Goal: Information Seeking & Learning: Learn about a topic

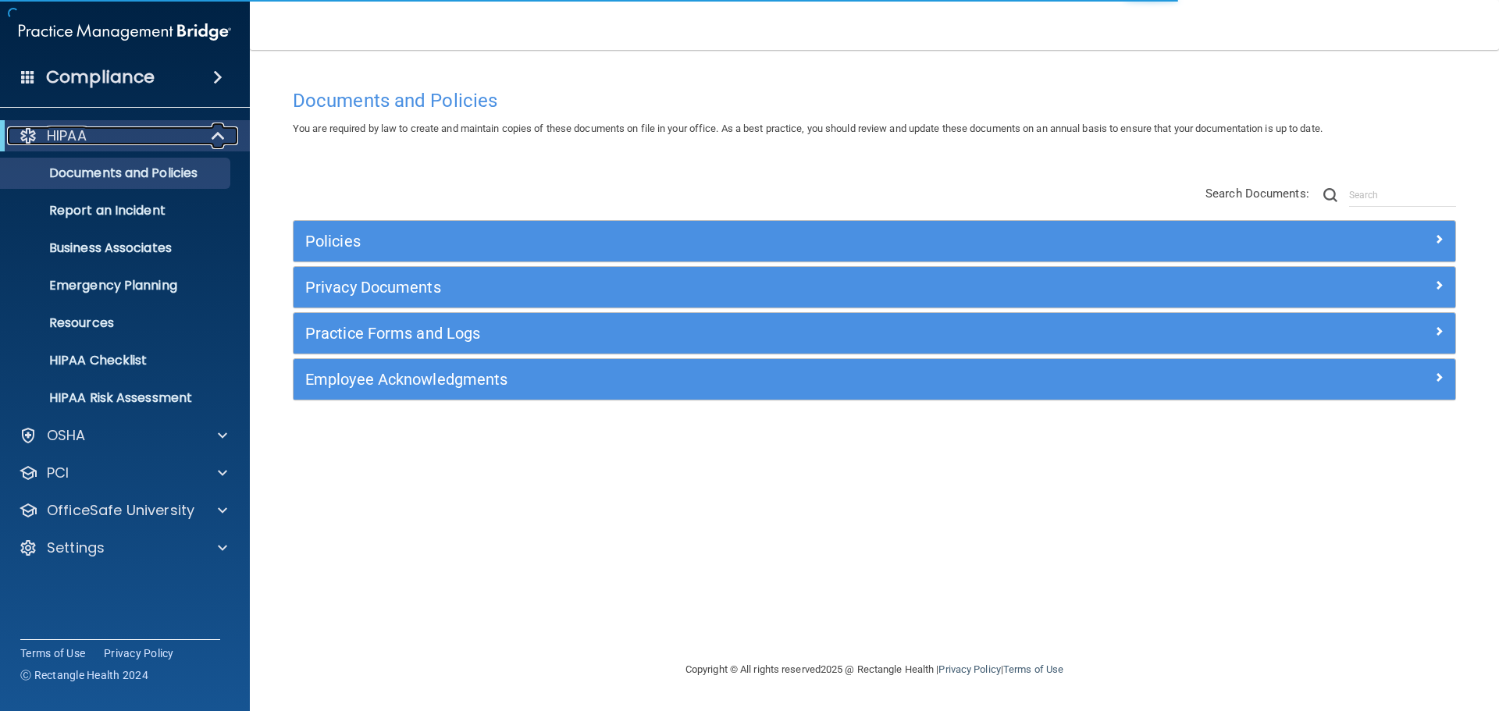
click at [216, 136] on span at bounding box center [219, 136] width 13 height 19
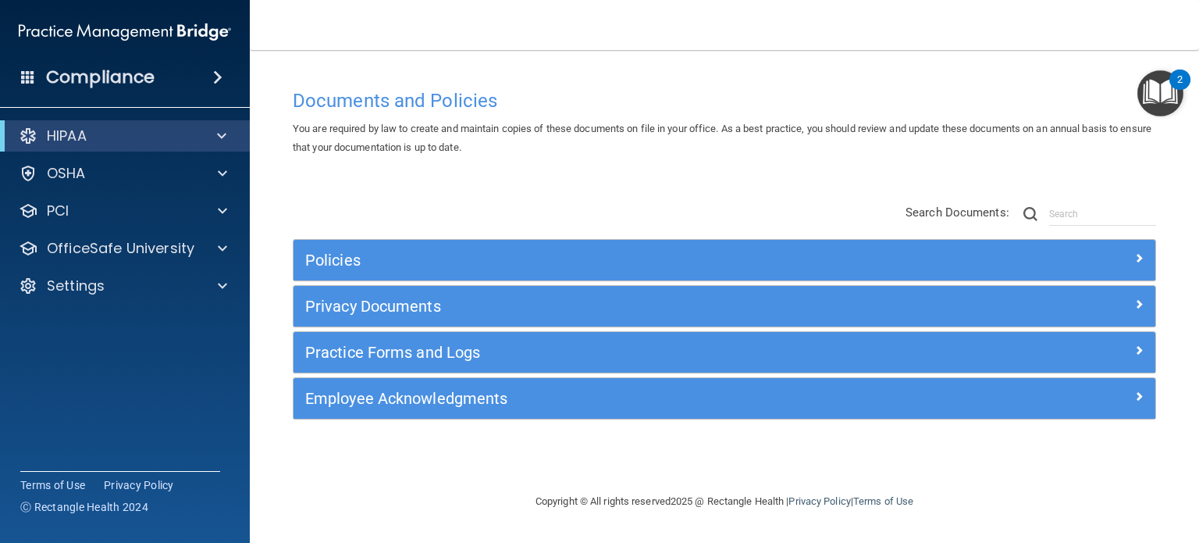
click at [222, 80] on span at bounding box center [217, 77] width 9 height 19
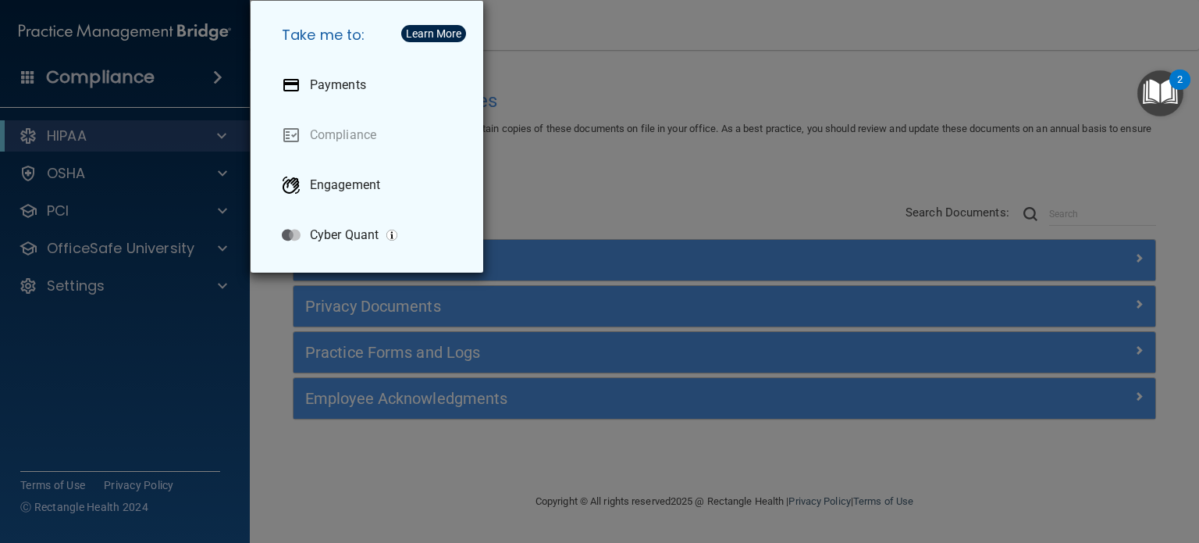
click at [529, 144] on div "Take me to: Payments Compliance Engagement Cyber Quant" at bounding box center [599, 271] width 1199 height 543
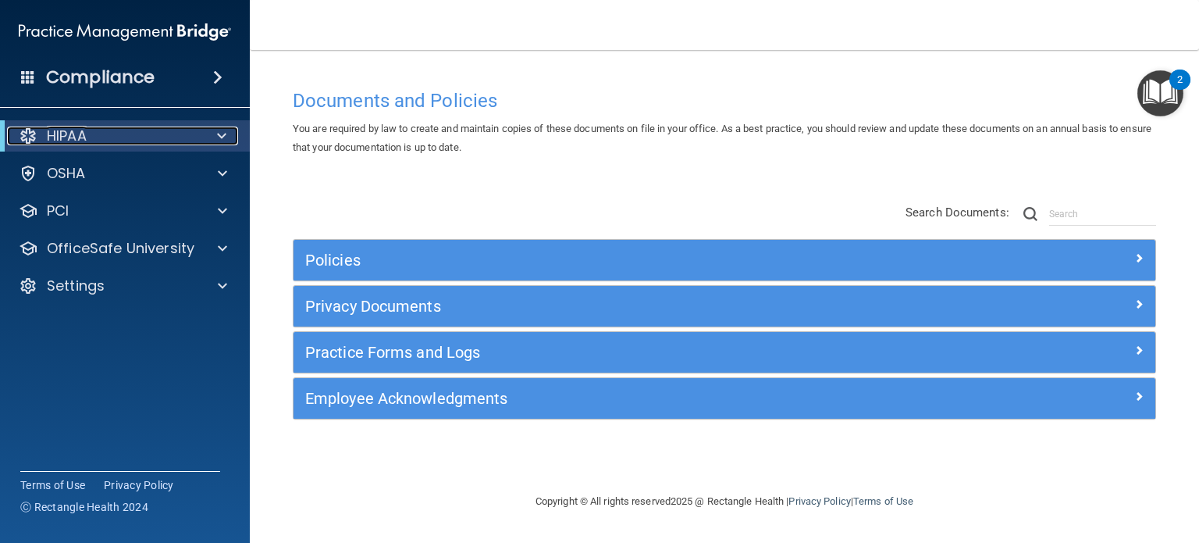
click at [222, 135] on span at bounding box center [221, 136] width 9 height 19
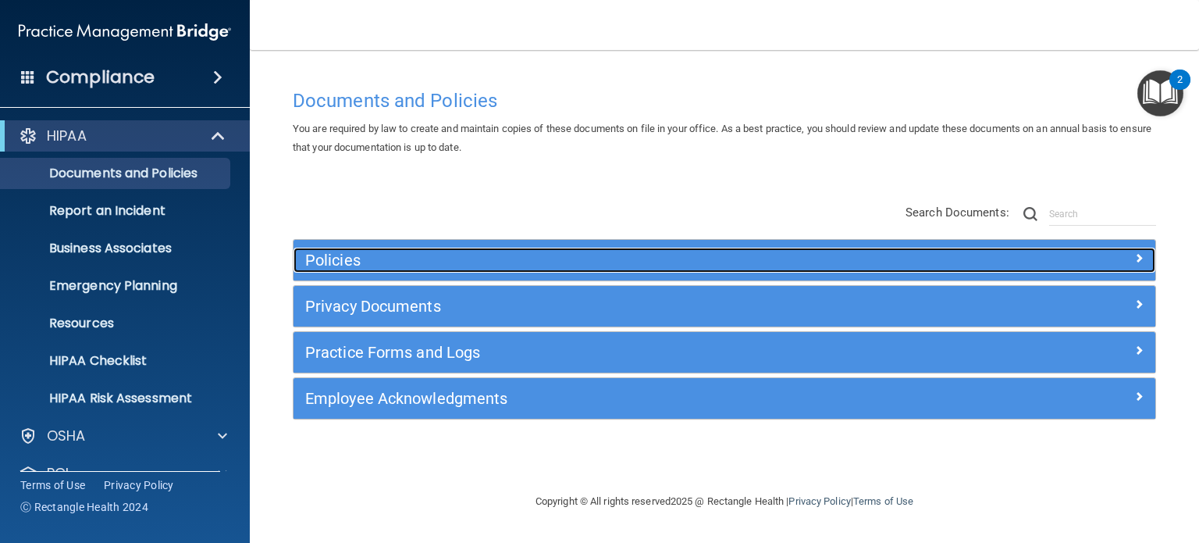
click at [318, 262] on h5 "Policies" at bounding box center [616, 259] width 623 height 17
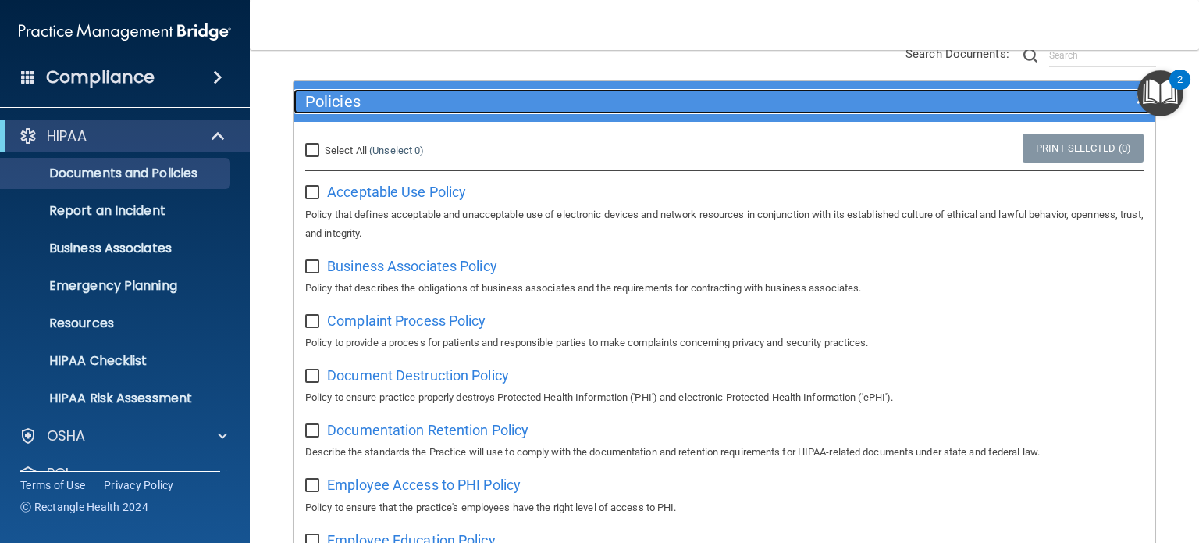
scroll to position [156, 0]
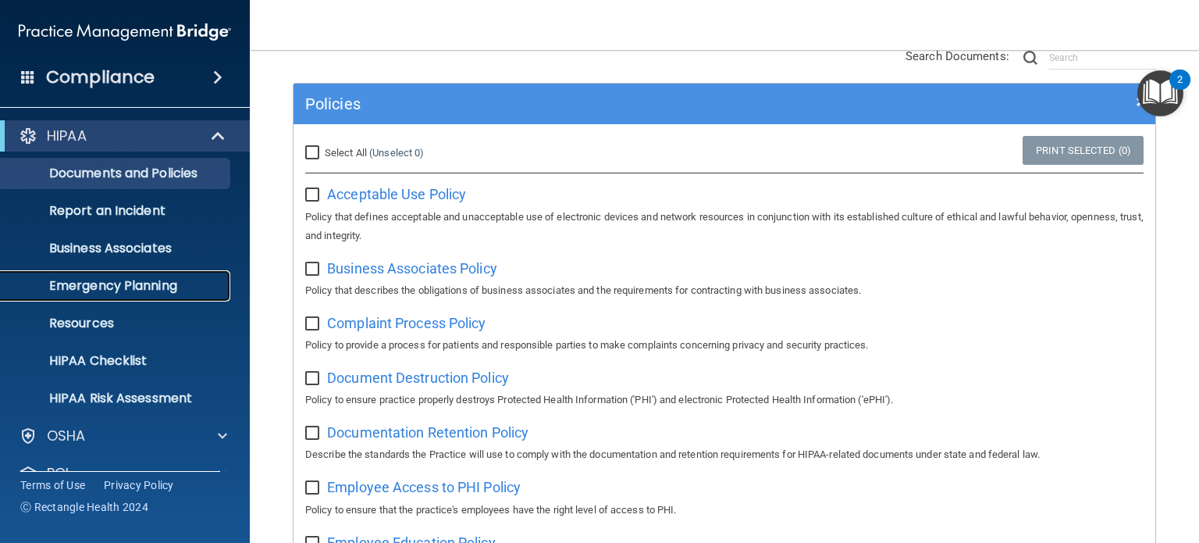
click at [145, 278] on p "Emergency Planning" at bounding box center [116, 286] width 213 height 16
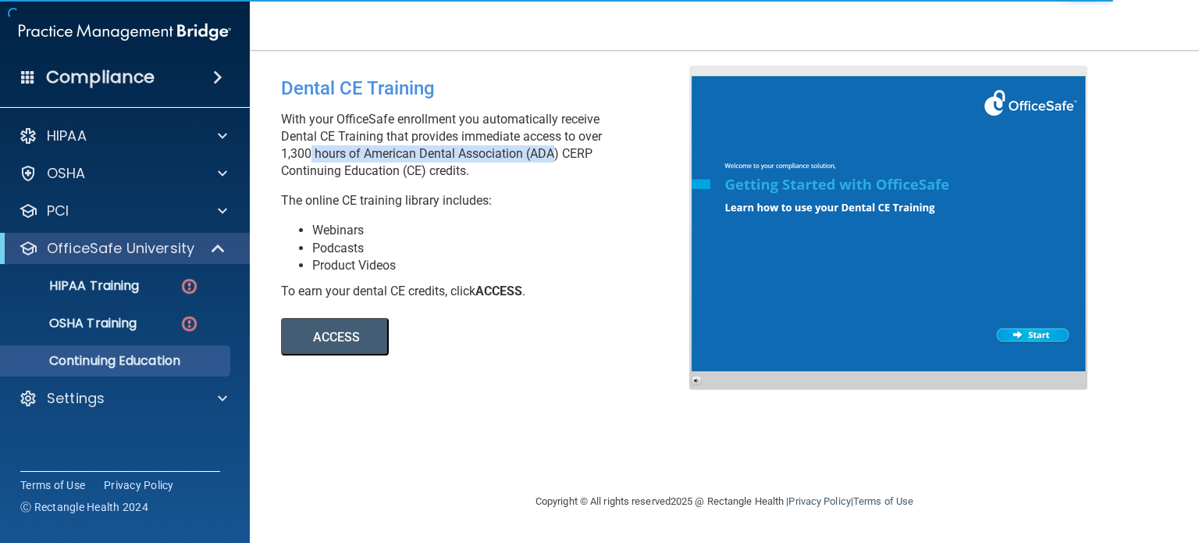
drag, startPoint x: 428, startPoint y: 153, endPoint x: 550, endPoint y: 160, distance: 122.0
click at [550, 160] on p "With your OfficeSafe enrollment you automatically receive Dental CE Training th…" at bounding box center [491, 145] width 420 height 69
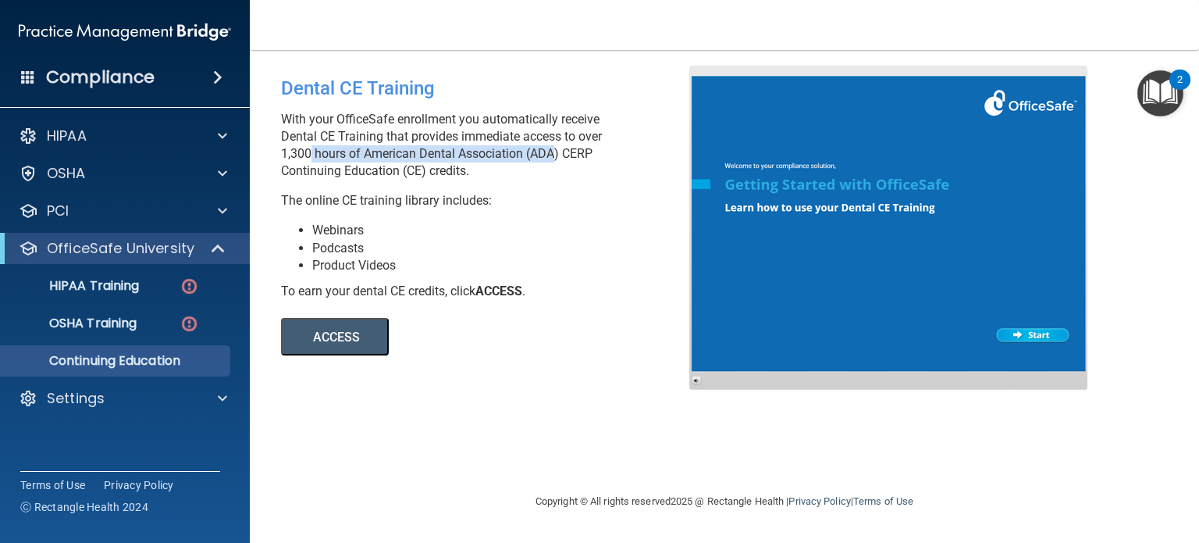
click at [361, 340] on button "ACCESS" at bounding box center [335, 336] width 108 height 37
click at [222, 130] on span at bounding box center [222, 136] width 9 height 19
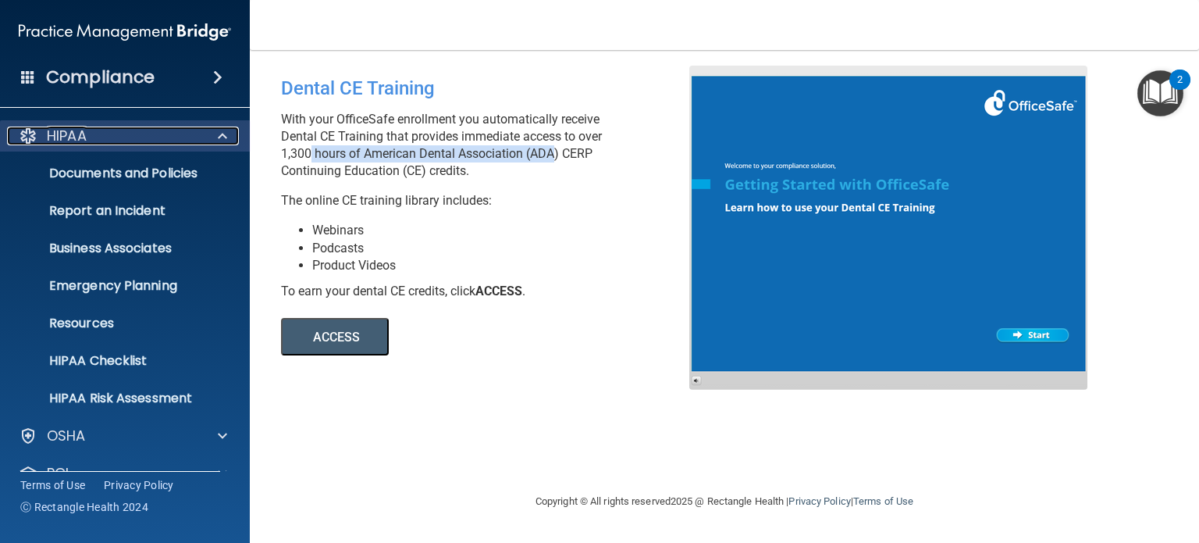
click at [227, 131] on div at bounding box center [220, 136] width 39 height 19
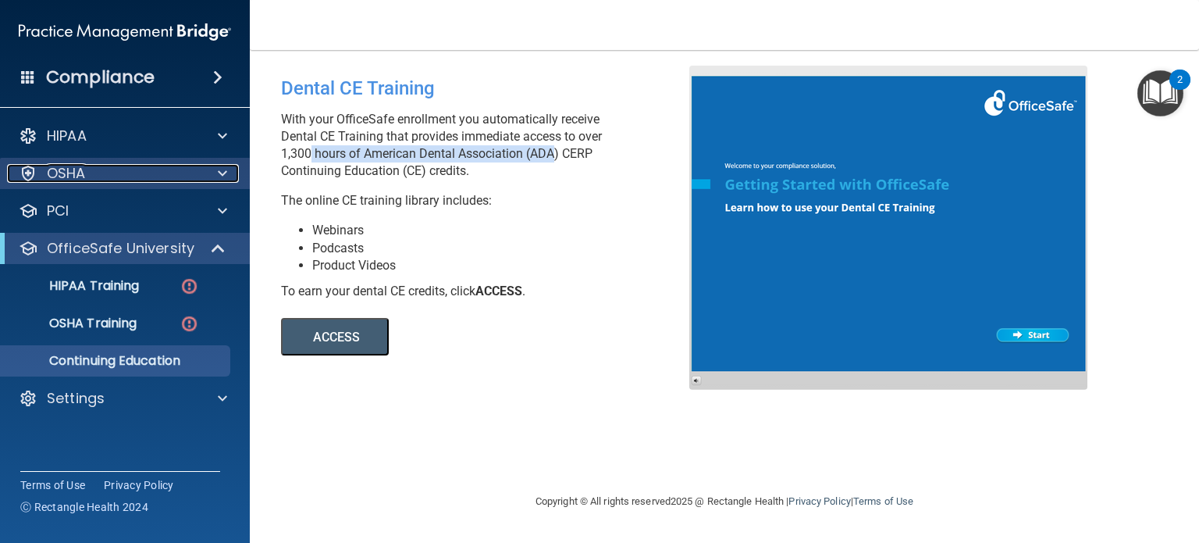
click at [223, 171] on span at bounding box center [222, 173] width 9 height 19
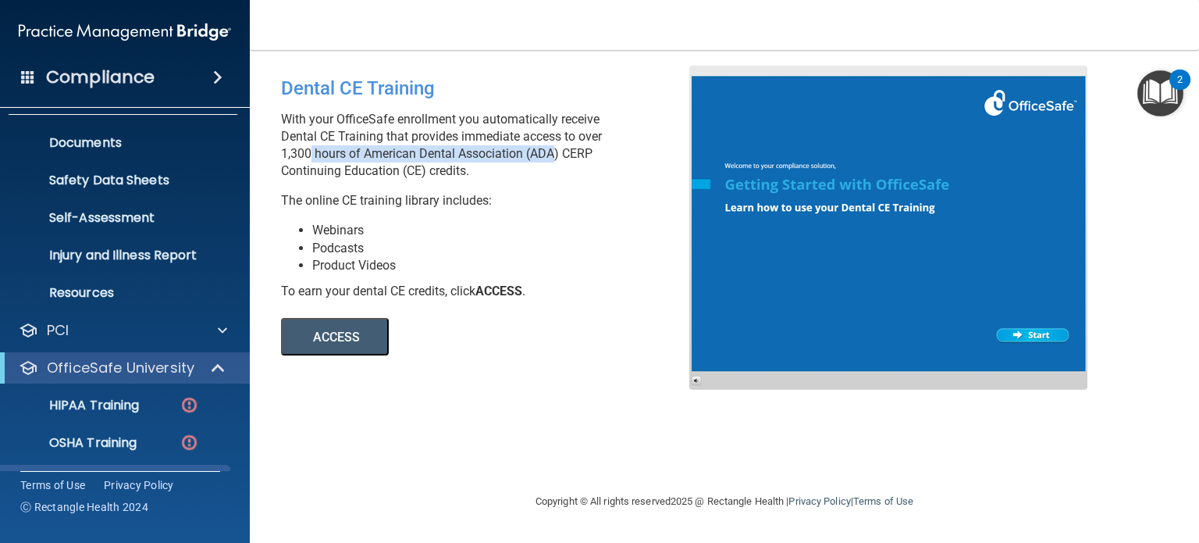
scroll to position [142, 0]
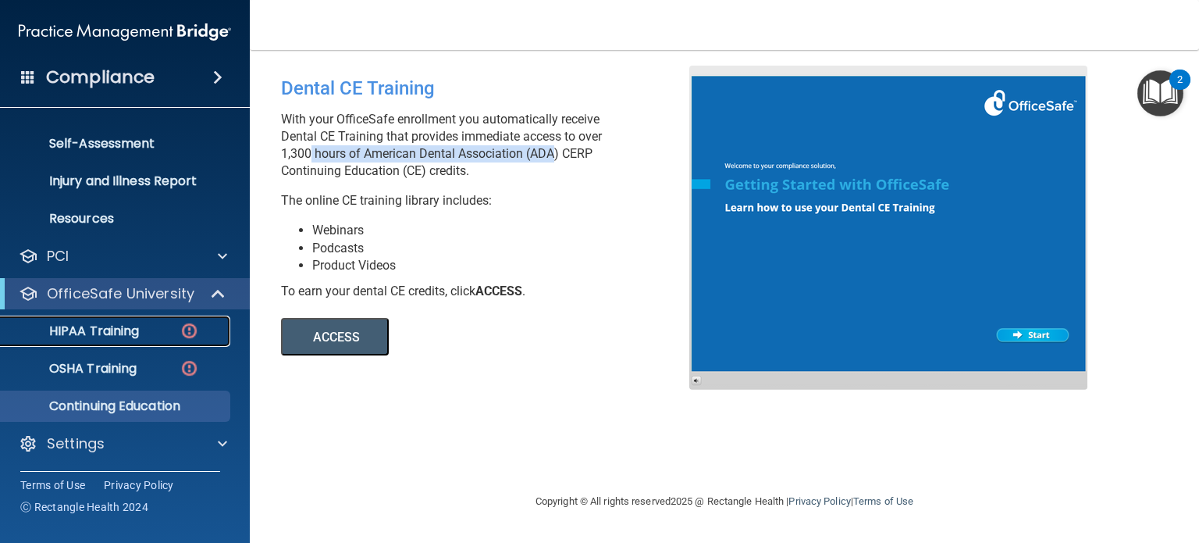
click at [112, 337] on p "HIPAA Training" at bounding box center [74, 331] width 129 height 16
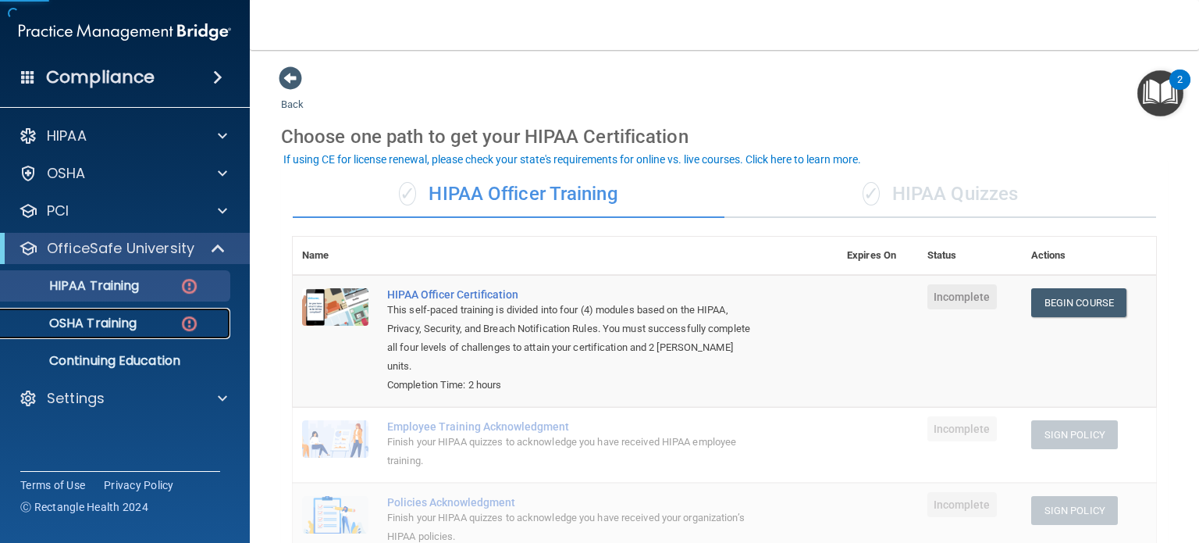
click at [129, 324] on p "OSHA Training" at bounding box center [73, 323] width 127 height 16
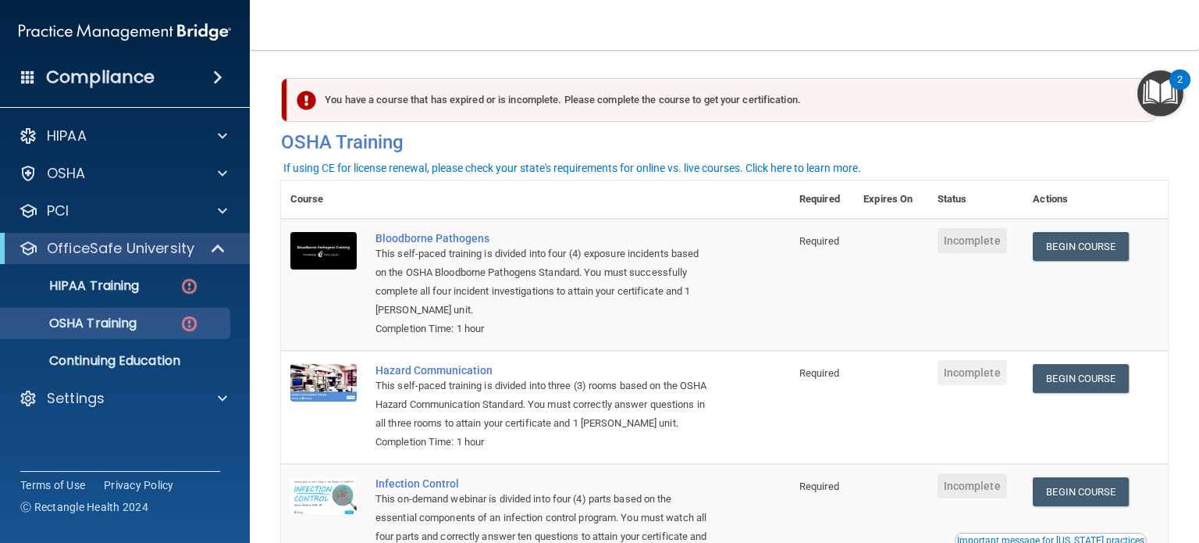
click at [222, 79] on span at bounding box center [217, 77] width 9 height 19
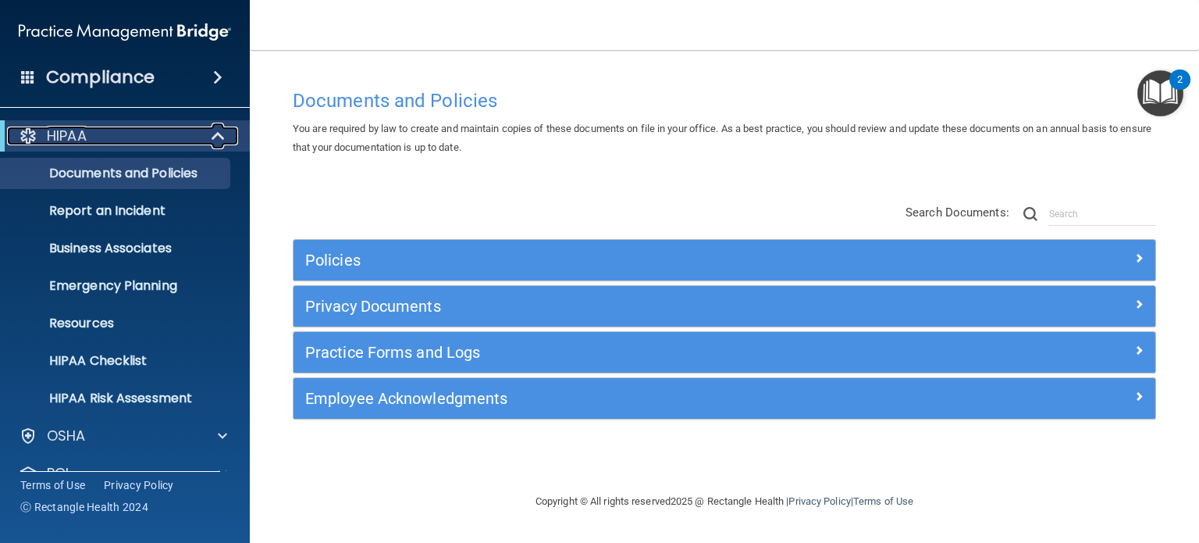
click at [216, 132] on span at bounding box center [219, 136] width 13 height 19
